Goal: Download file/media

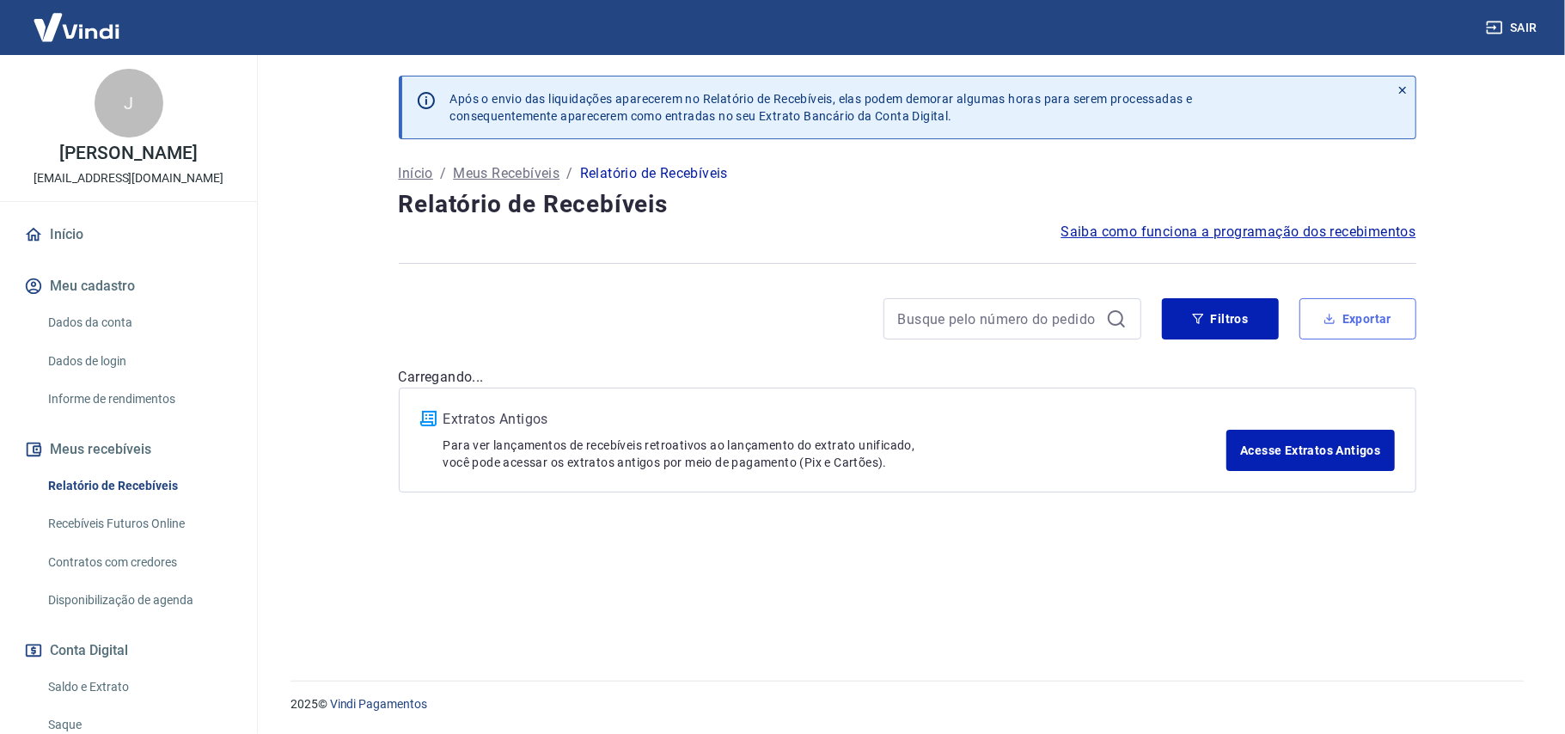
click at [1378, 327] on button "Exportar" at bounding box center [1357, 318] width 117 height 41
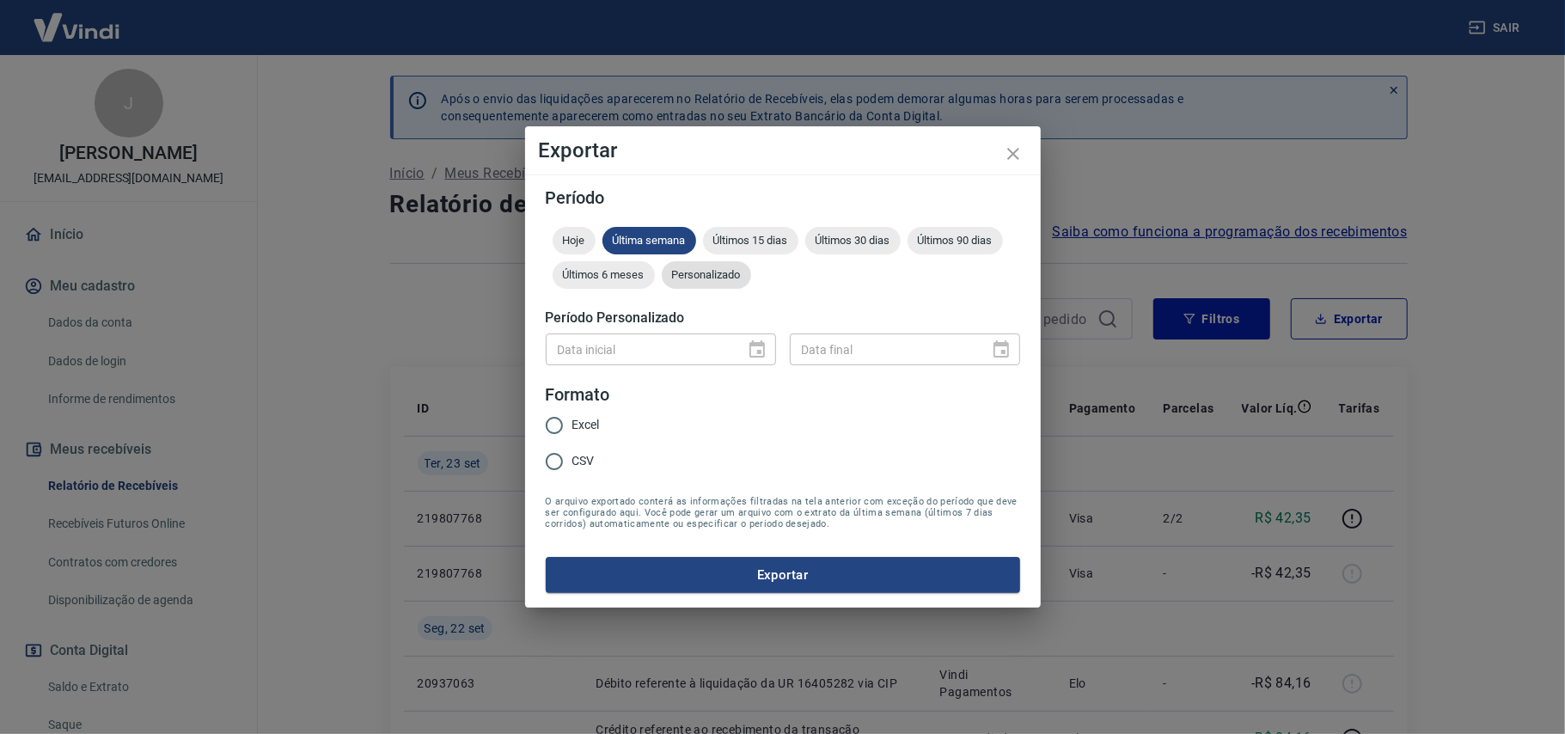
click at [575, 459] on span "CSV" at bounding box center [583, 461] width 22 height 18
click at [572, 459] on input "CSV" at bounding box center [554, 461] width 36 height 36
radio input "true"
click at [709, 278] on span "Personalizado" at bounding box center [706, 274] width 89 height 13
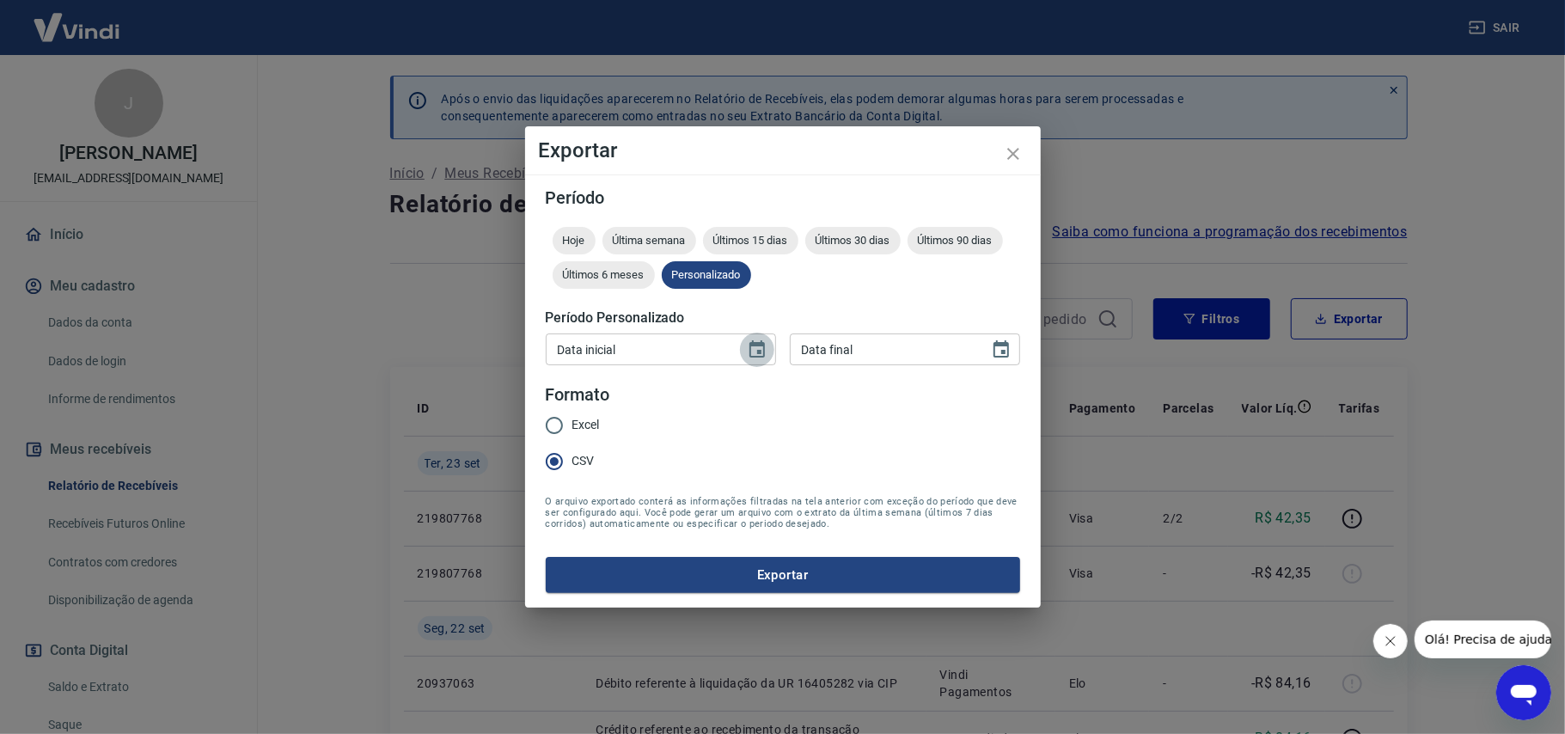
click at [755, 352] on icon "Choose date" at bounding box center [757, 349] width 21 height 21
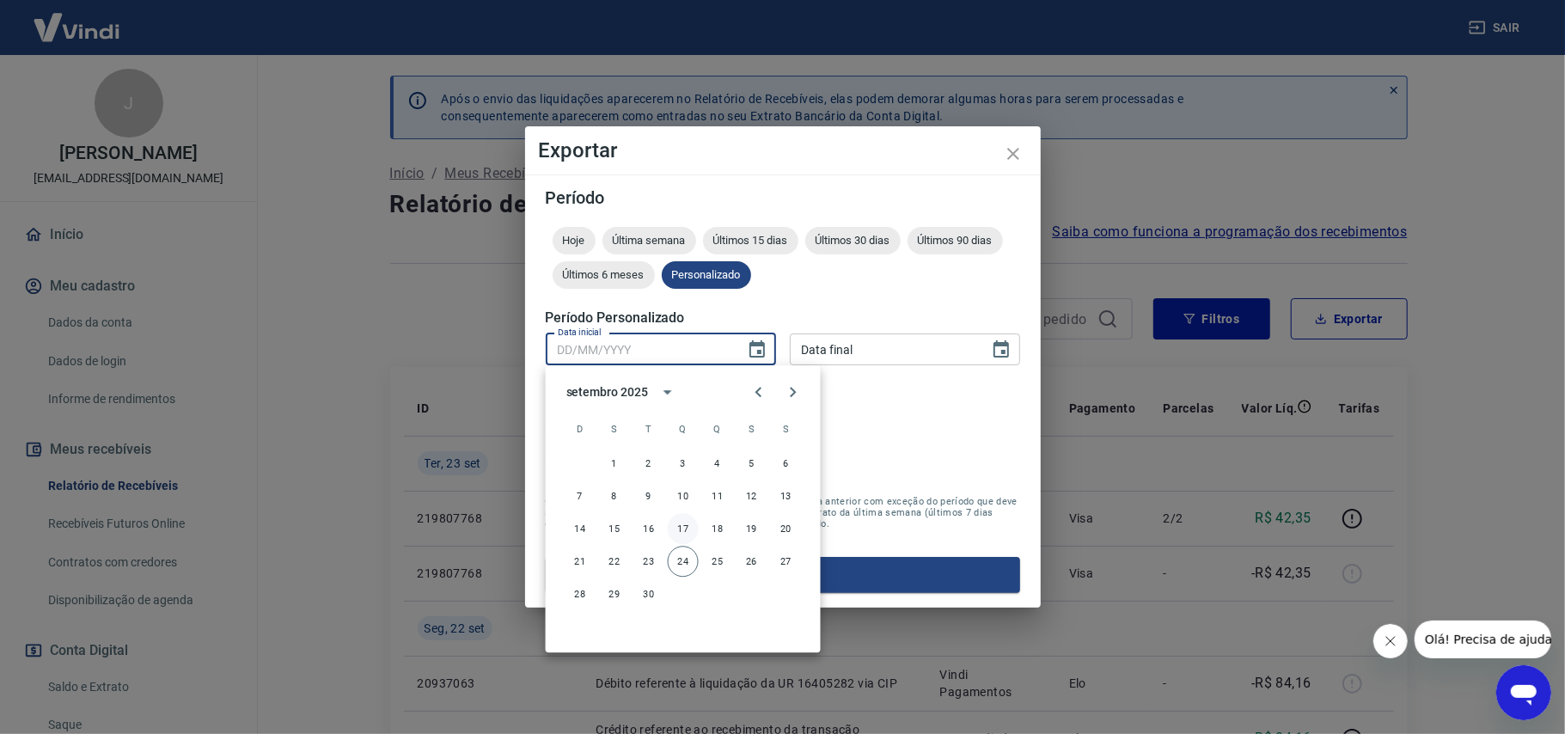
click at [677, 524] on button "17" at bounding box center [683, 528] width 31 height 31
type input "[DATE]"
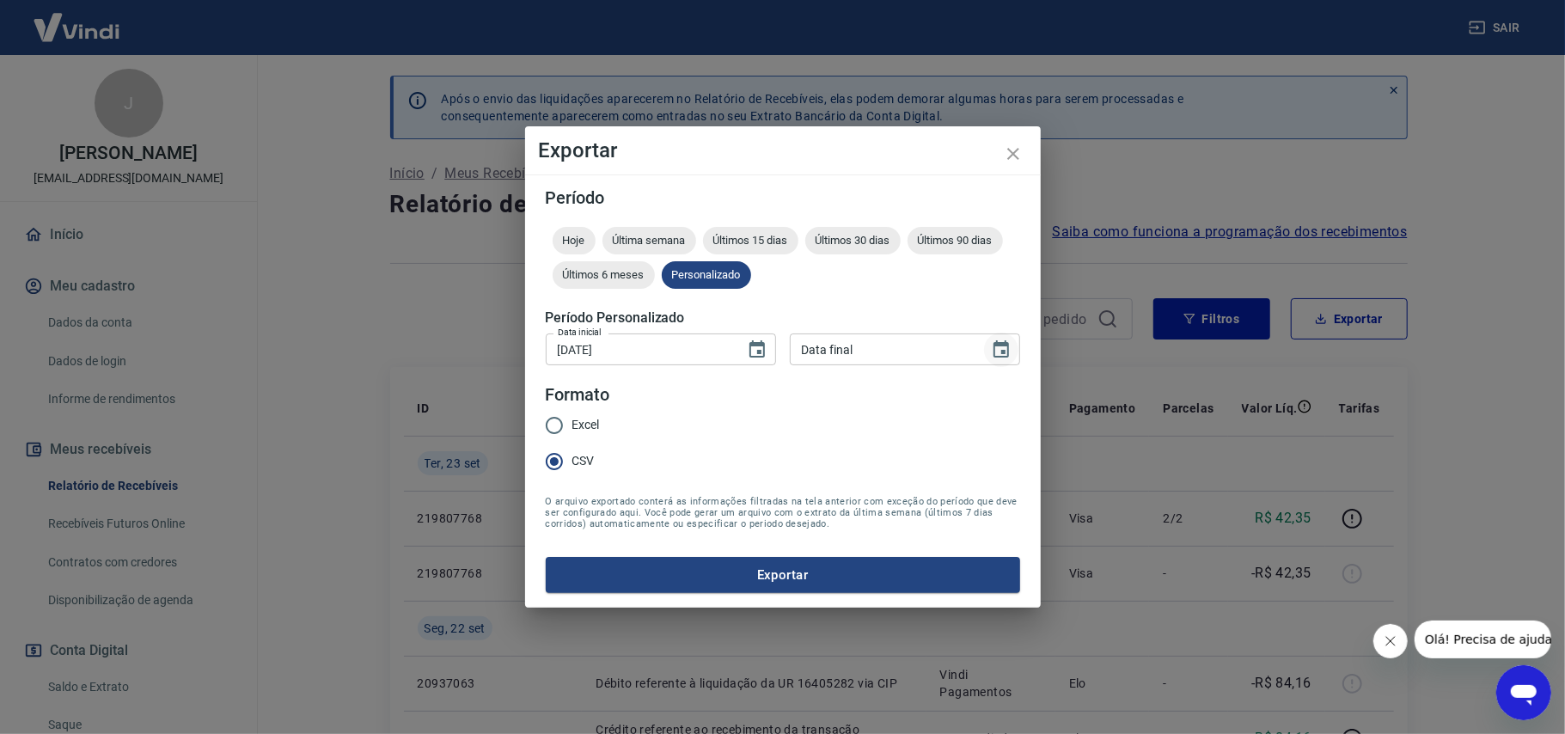
click at [1004, 344] on icon "Choose date" at bounding box center [1000, 348] width 15 height 17
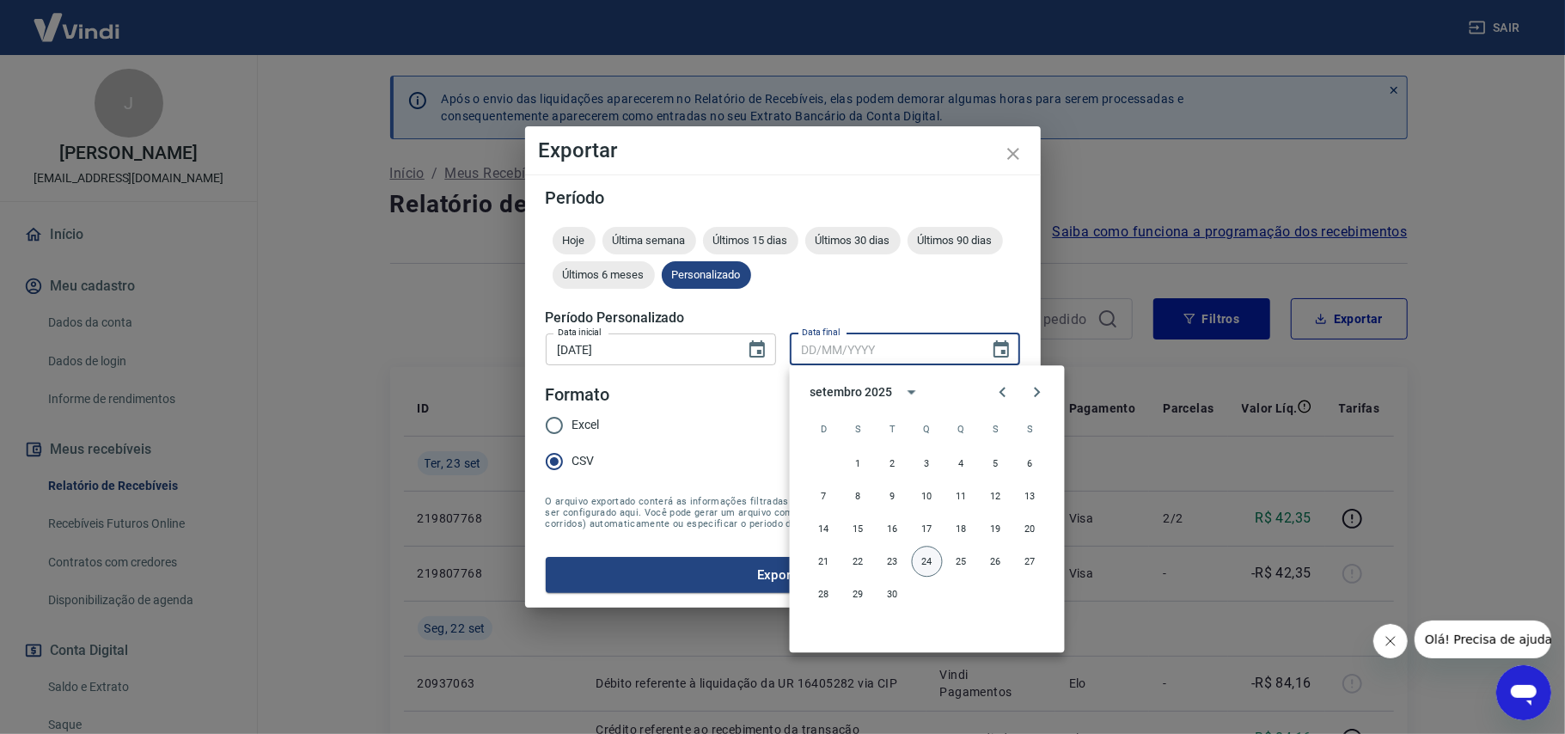
click at [930, 567] on button "24" at bounding box center [927, 561] width 31 height 31
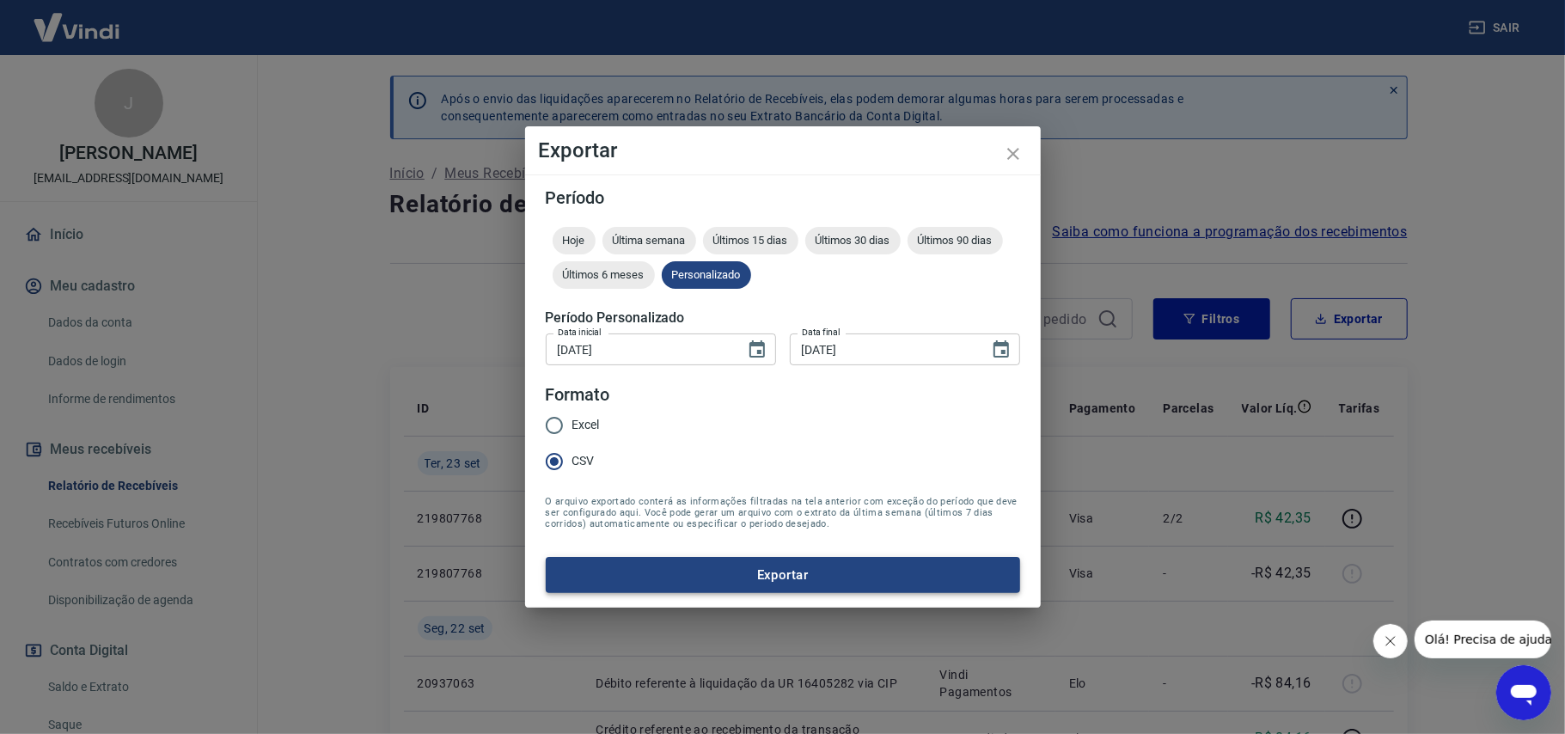
type input "[DATE]"
click at [798, 568] on button "Exportar" at bounding box center [783, 575] width 474 height 36
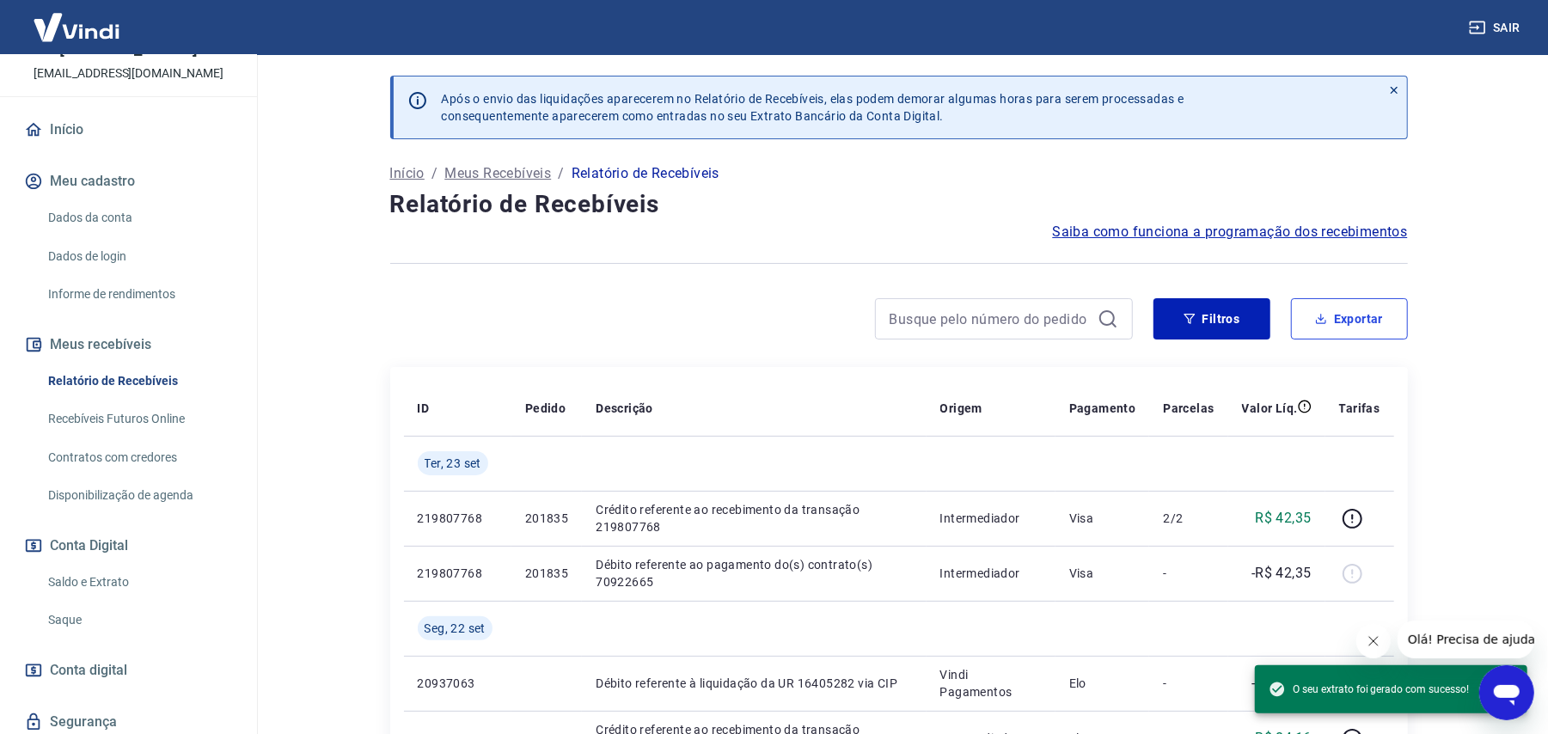
scroll to position [180, 0]
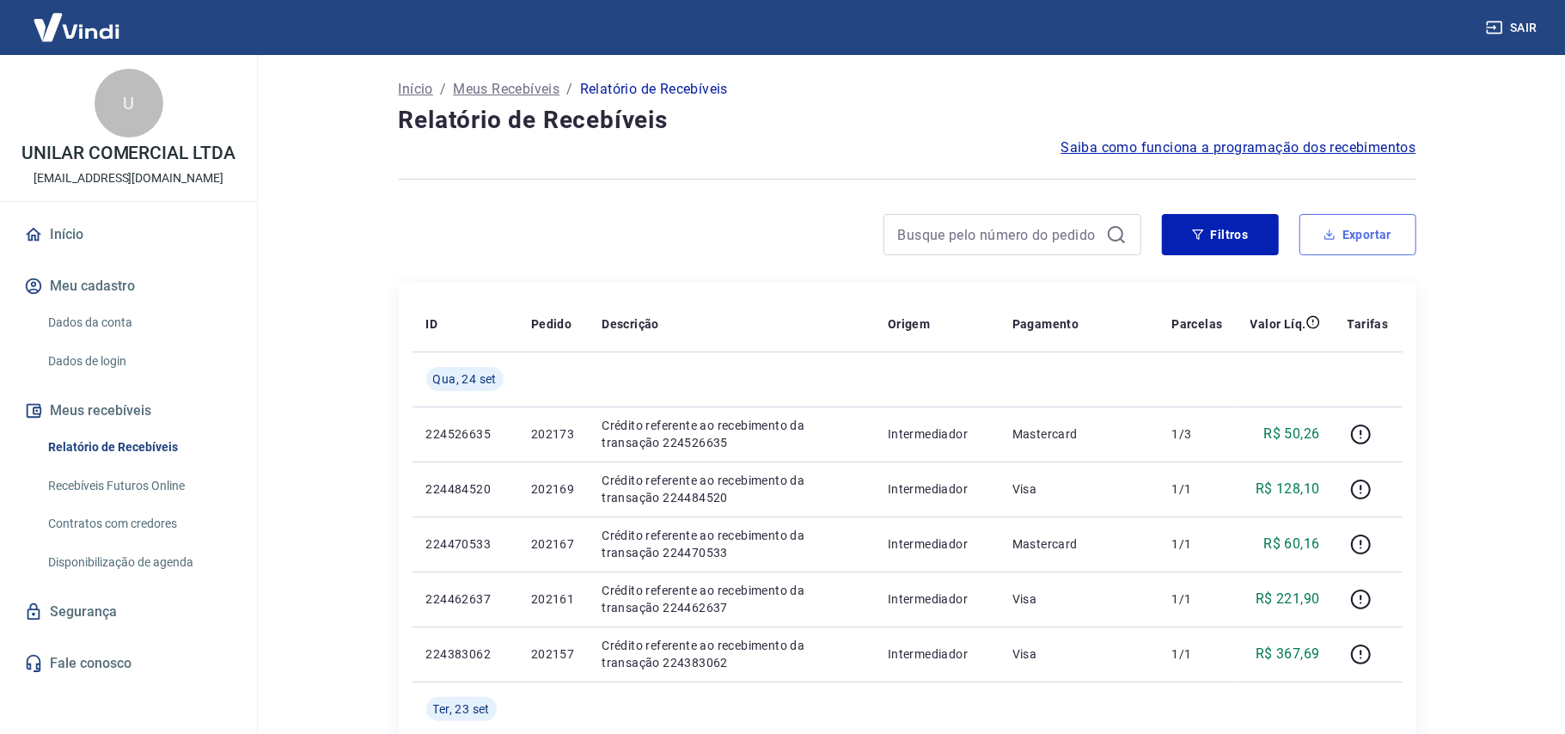
click at [1313, 231] on button "Exportar" at bounding box center [1357, 234] width 117 height 41
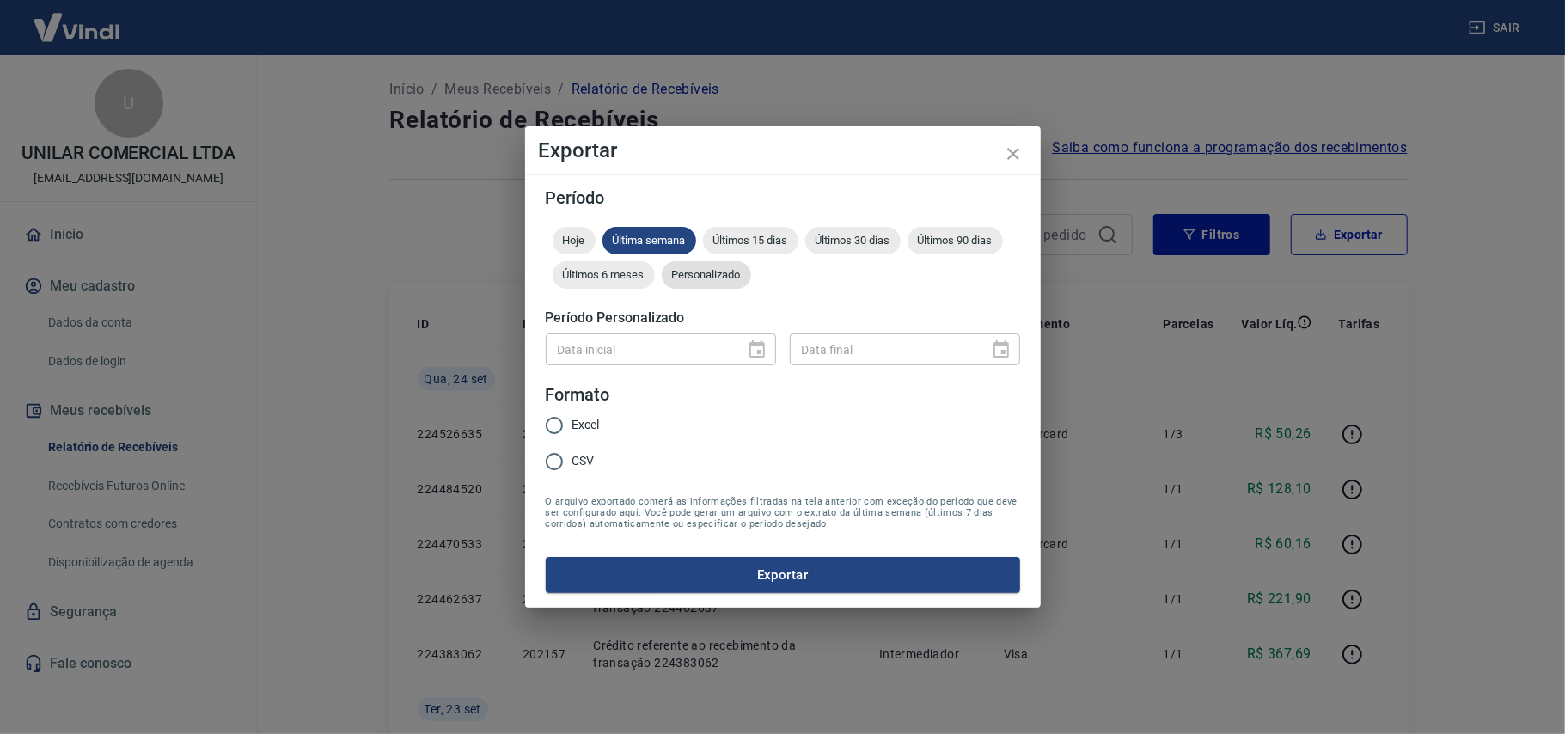
click at [712, 272] on span "Personalizado" at bounding box center [706, 274] width 89 height 13
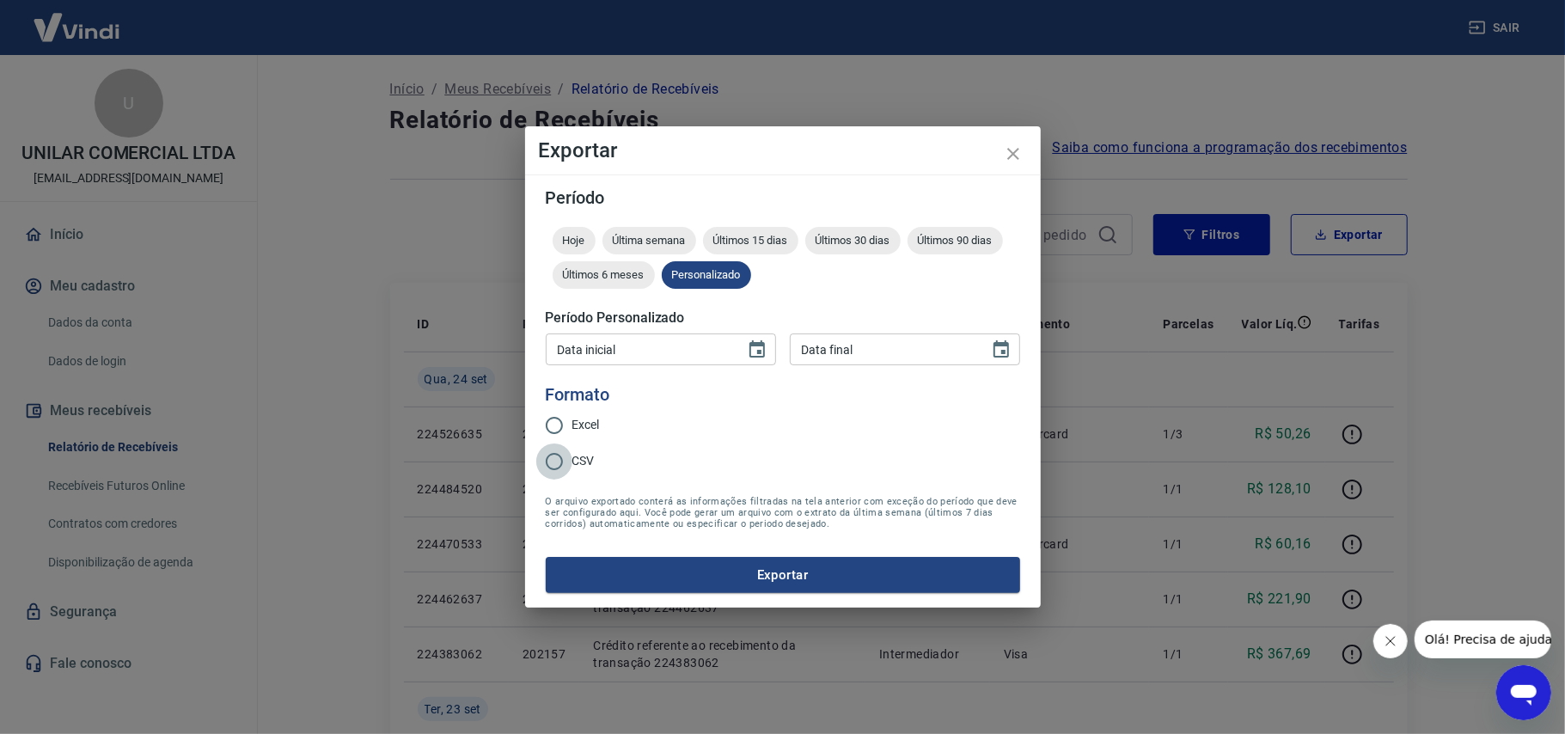
click at [554, 451] on input "CSV" at bounding box center [554, 461] width 36 height 36
radio input "true"
click at [747, 344] on icon "Choose date" at bounding box center [757, 349] width 21 height 21
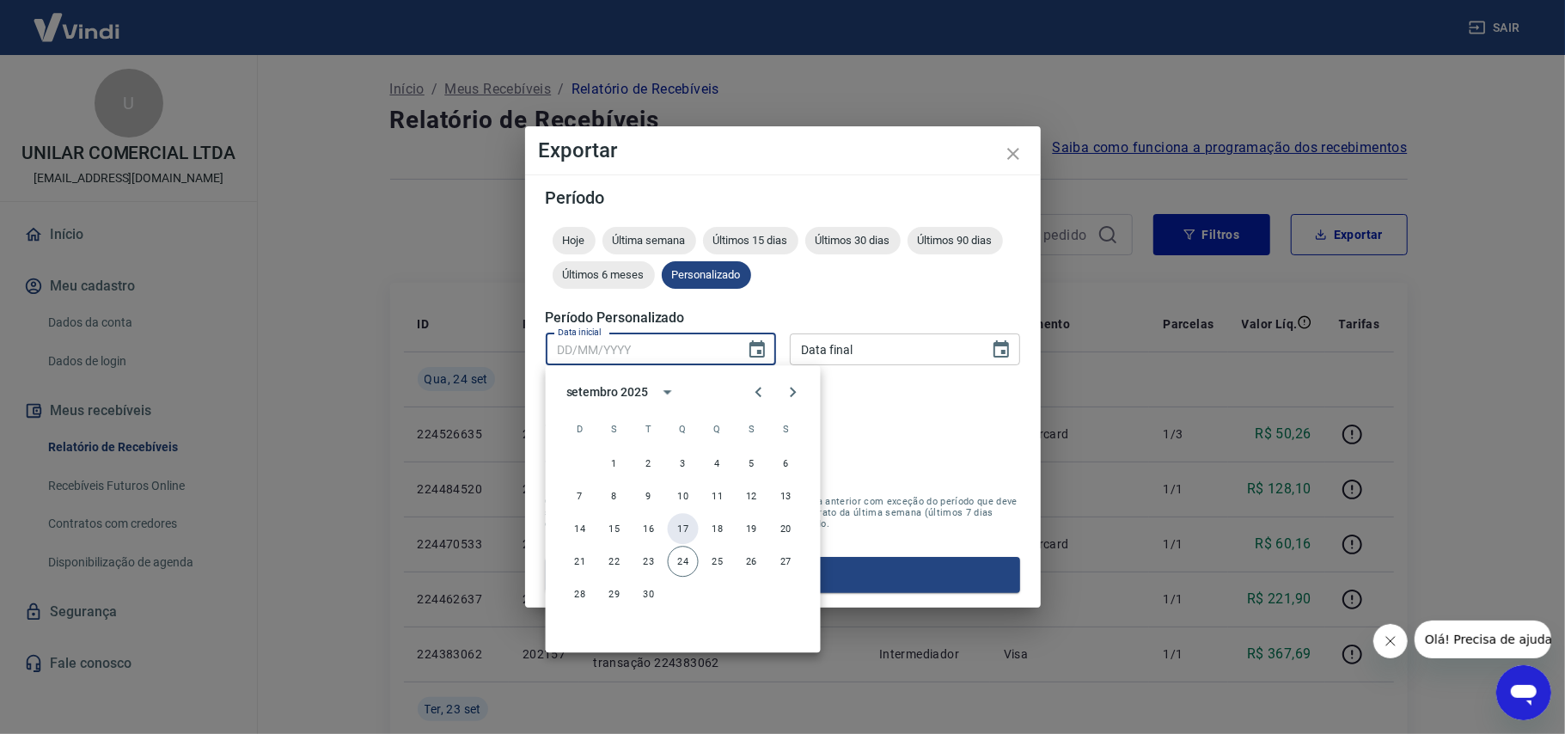
click at [678, 524] on button "17" at bounding box center [683, 528] width 31 height 31
type input "[DATE]"
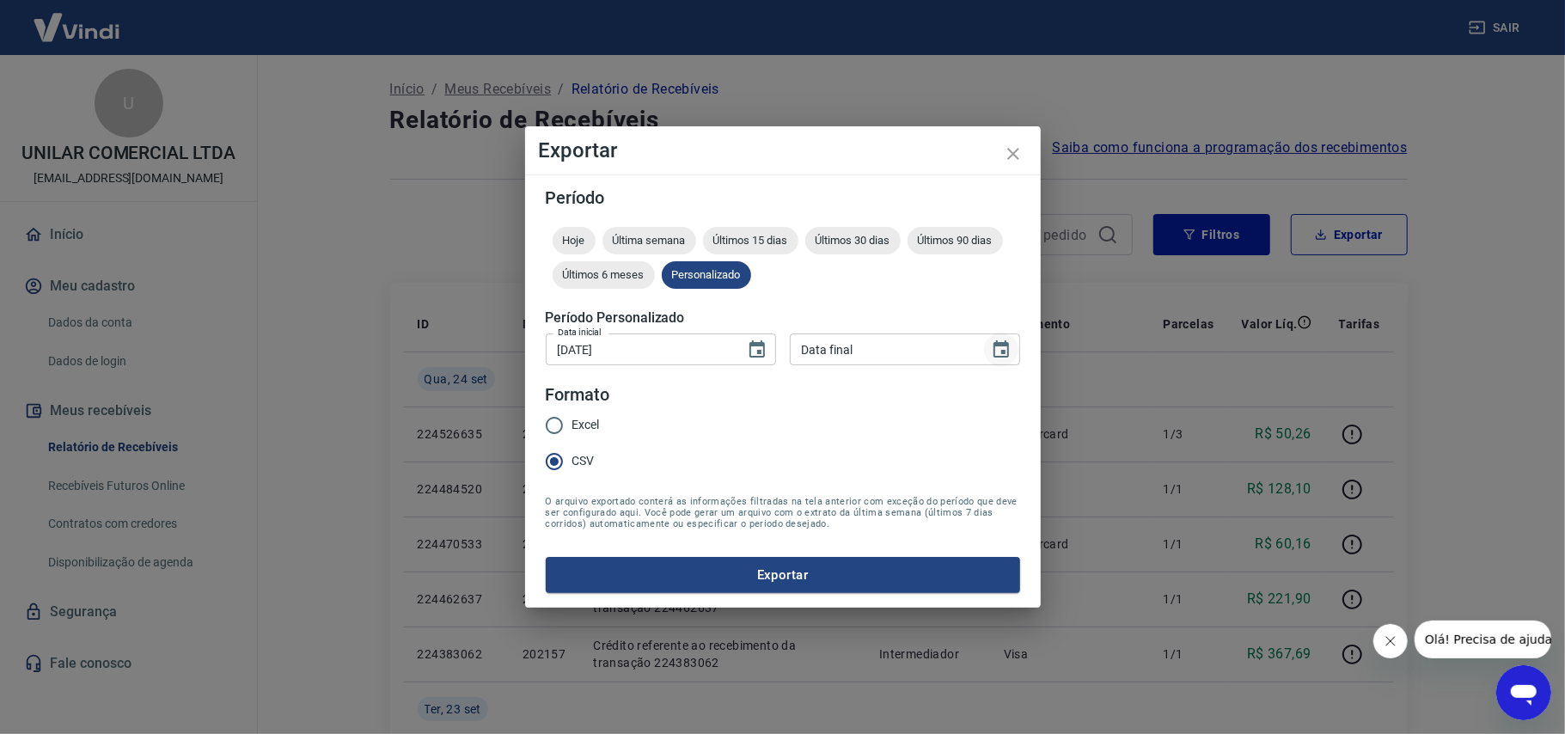
click at [991, 341] on icon "Choose date" at bounding box center [1001, 349] width 21 height 21
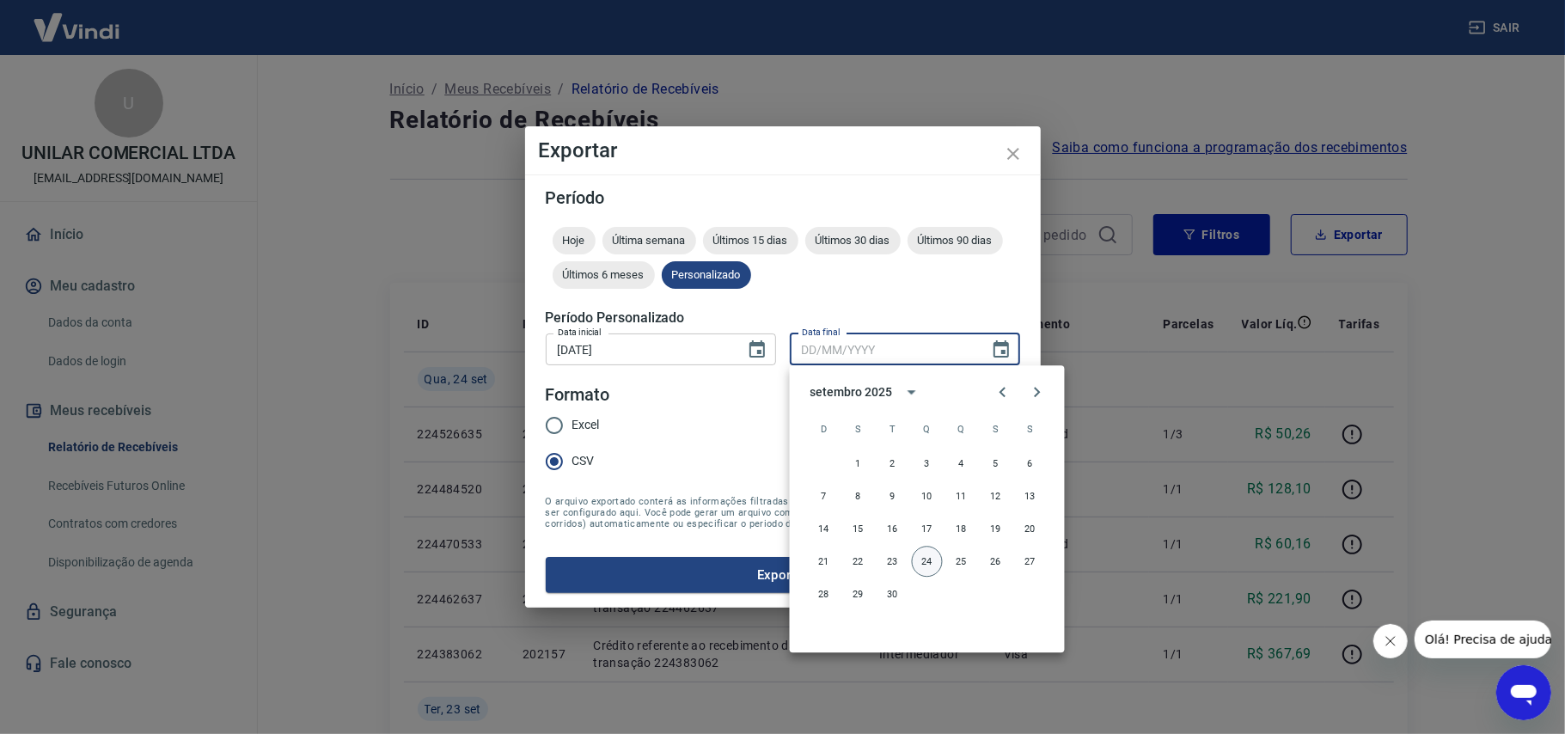
click at [925, 565] on button "24" at bounding box center [927, 561] width 31 height 31
type input "[DATE]"
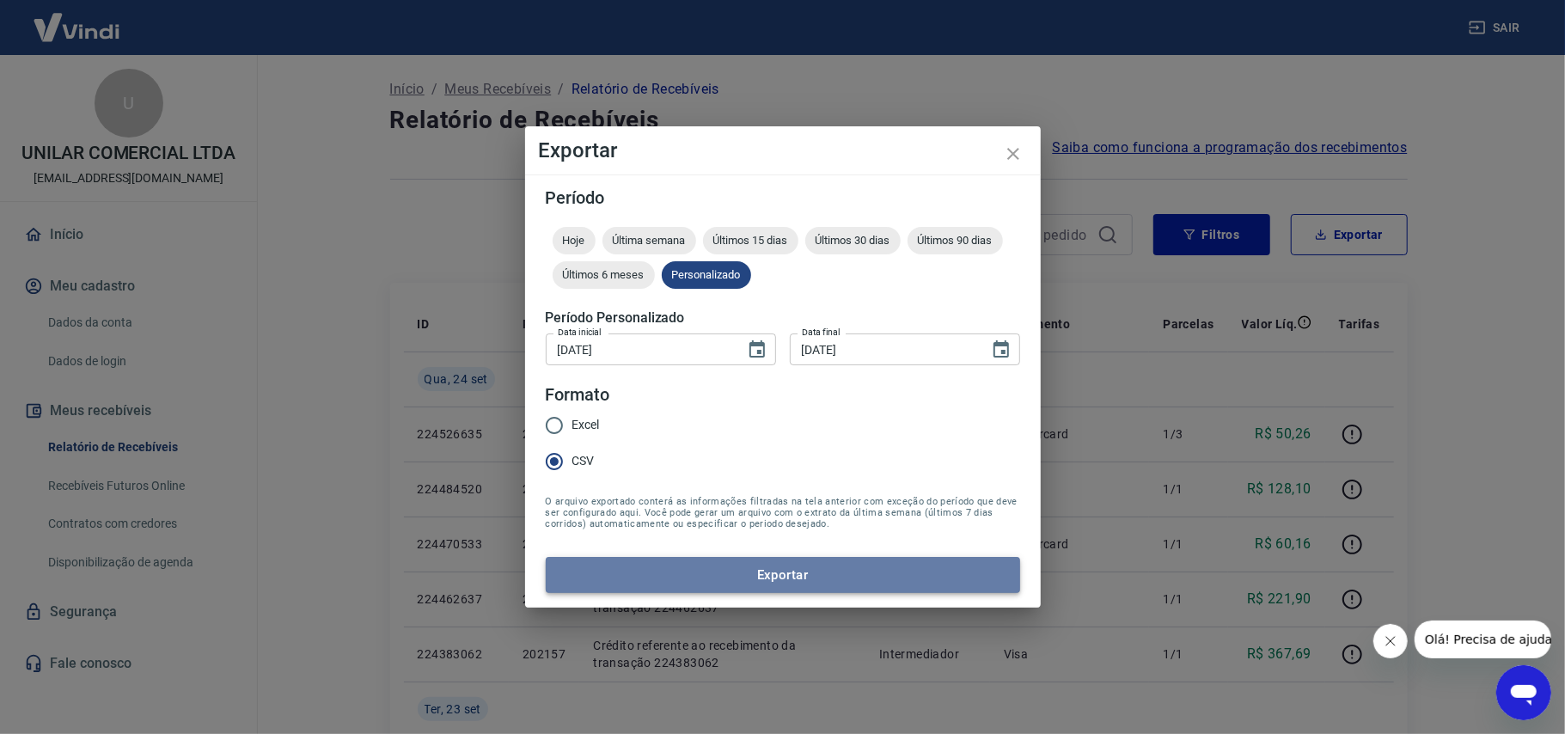
click at [726, 582] on button "Exportar" at bounding box center [783, 575] width 474 height 36
